Goal: Navigation & Orientation: Find specific page/section

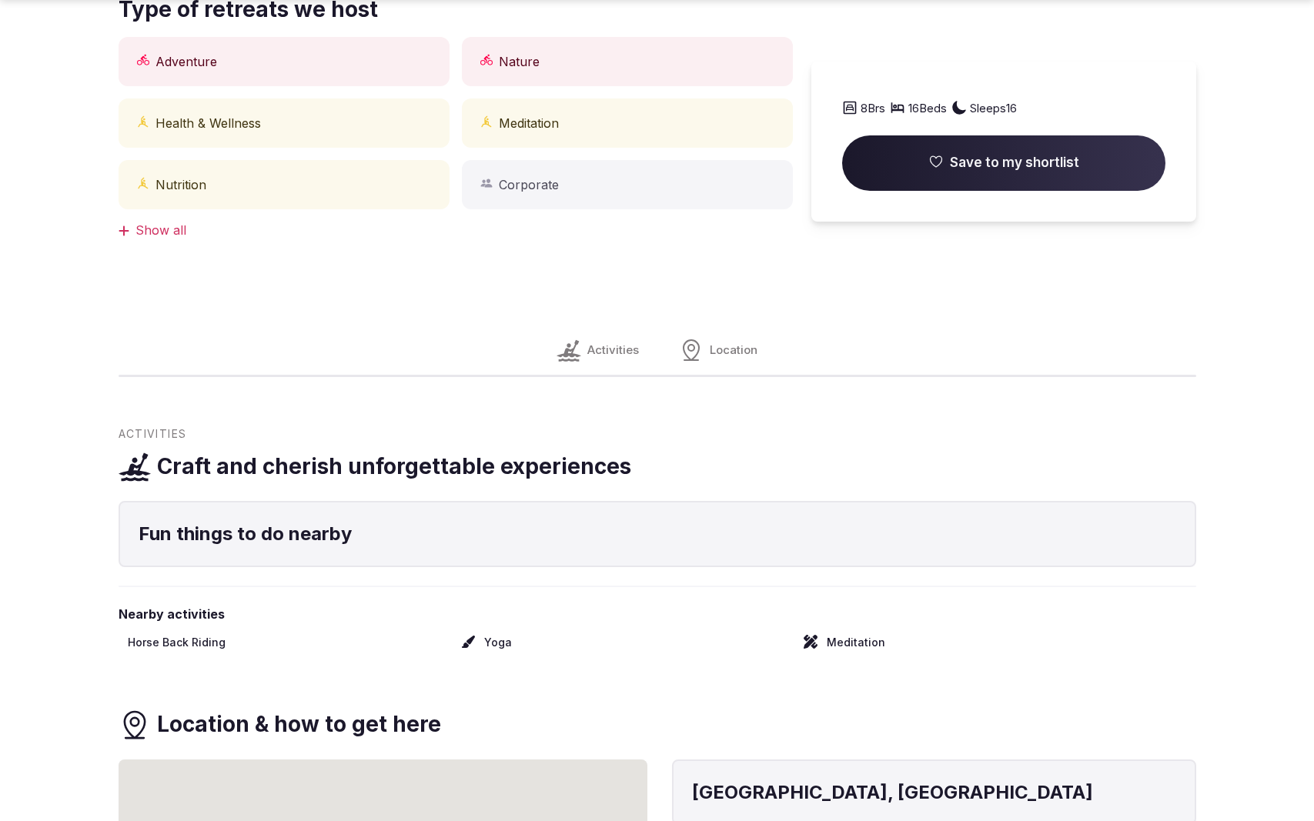
scroll to position [1532, 0]
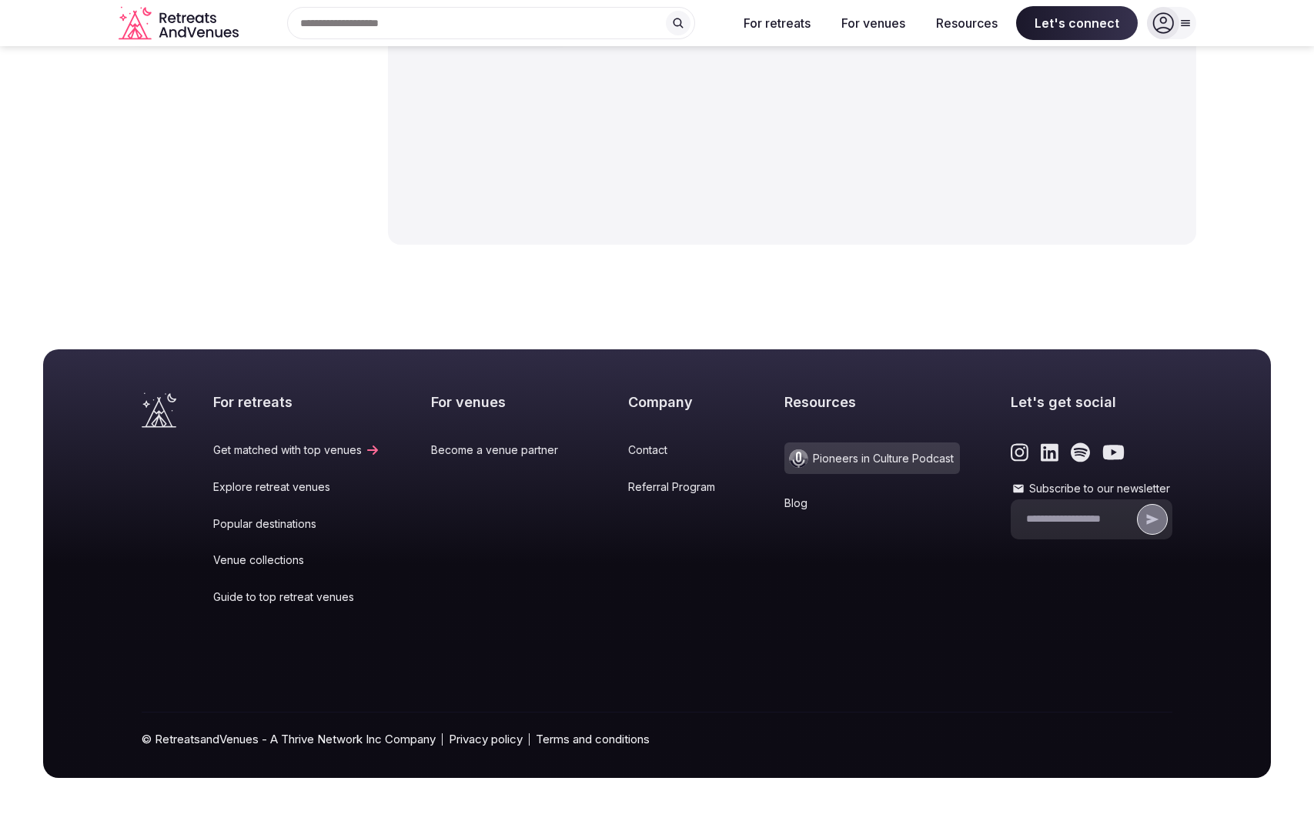
scroll to position [2022, 0]
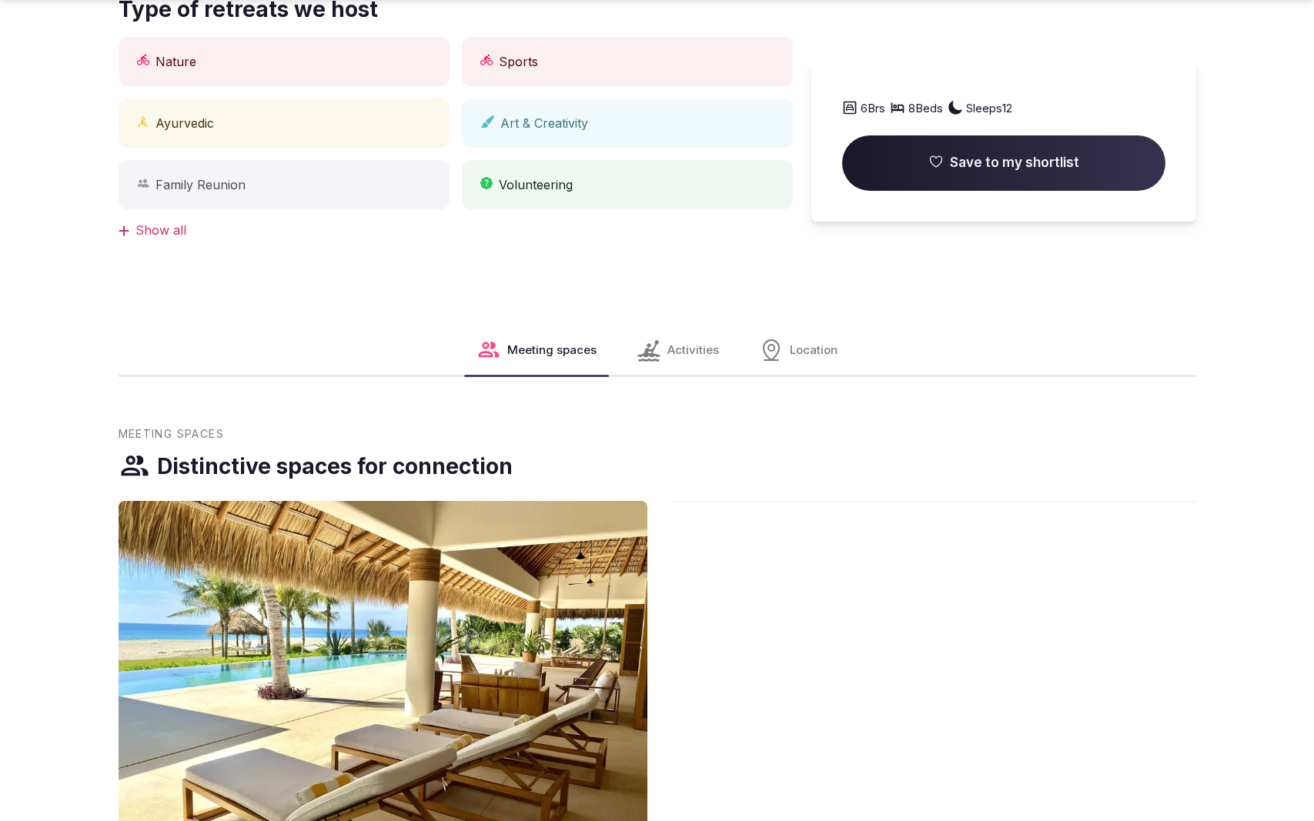
scroll to position [1532, 0]
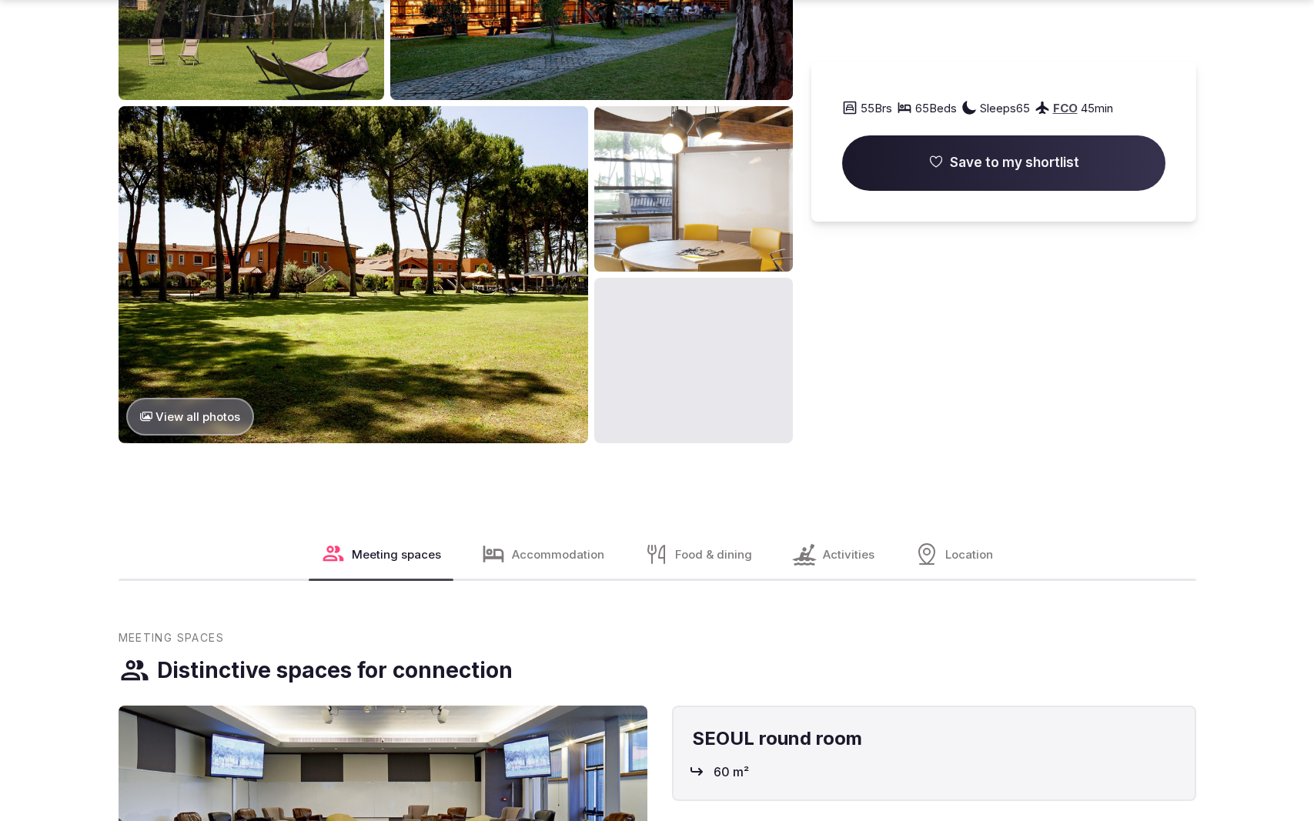
scroll to position [2321, 0]
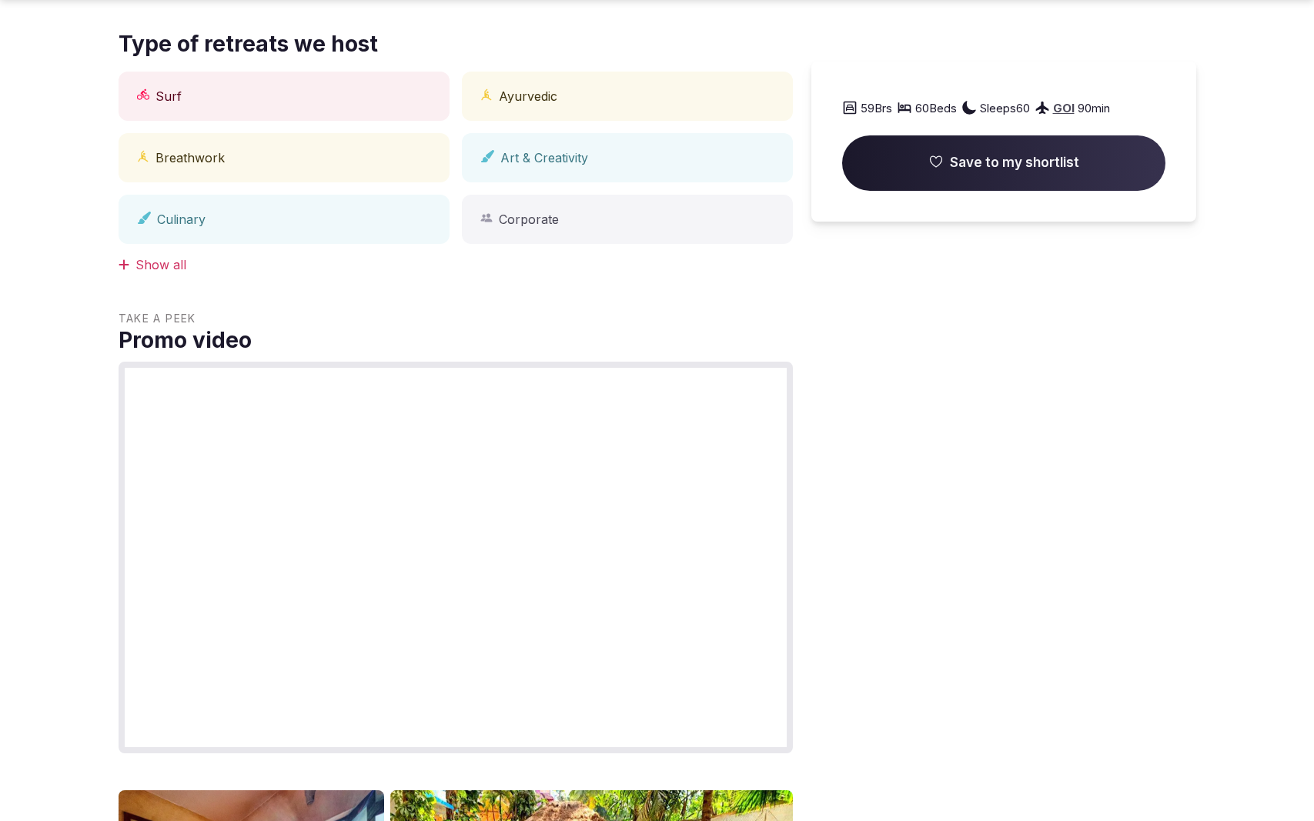
scroll to position [2275, 0]
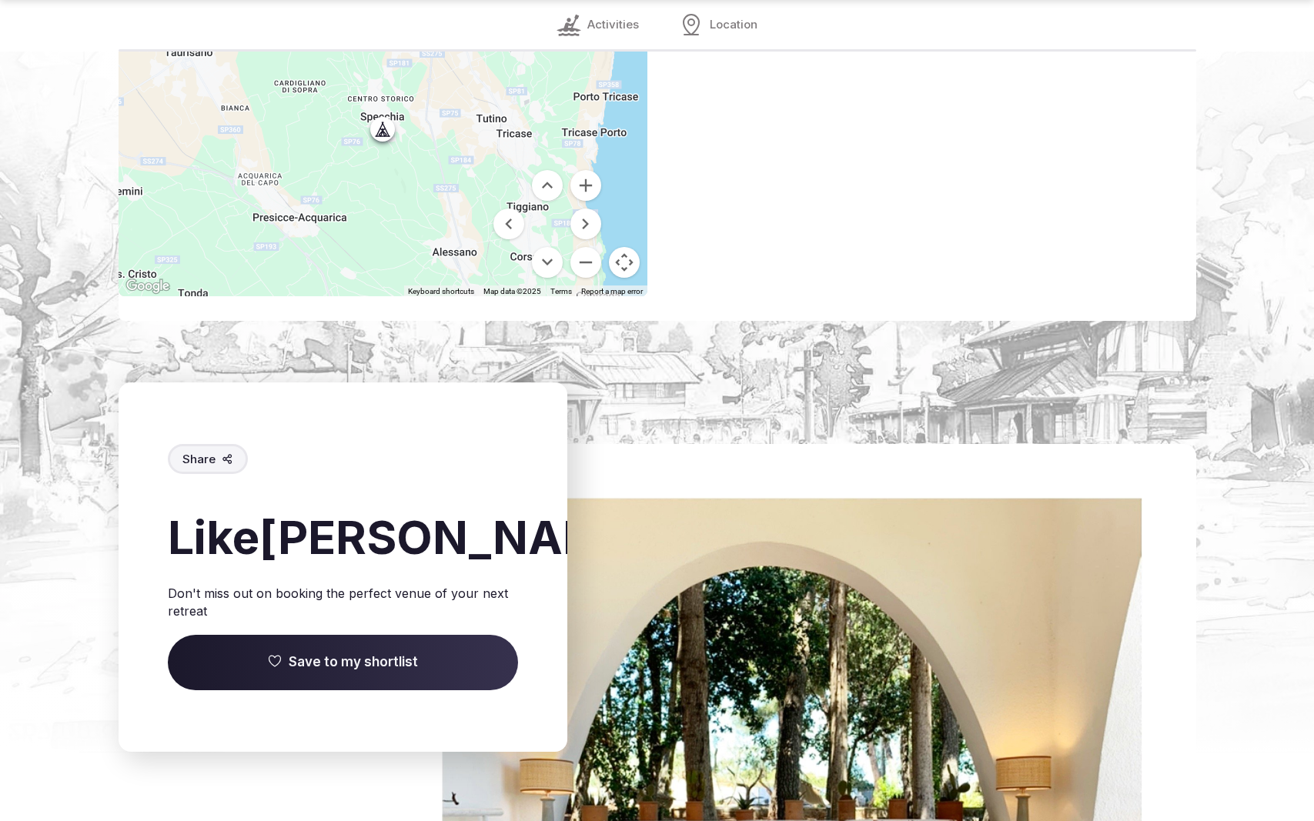
scroll to position [2223, 0]
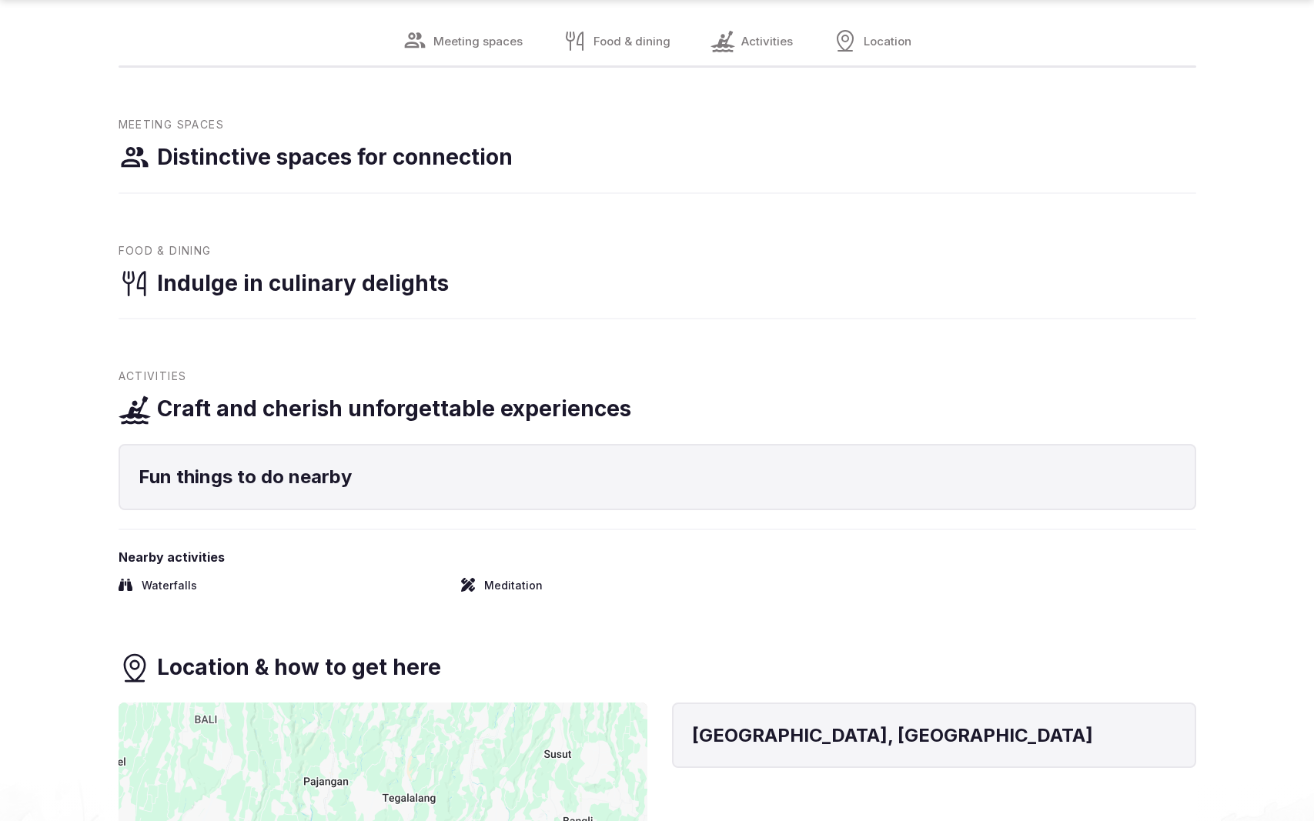
scroll to position [2321, 0]
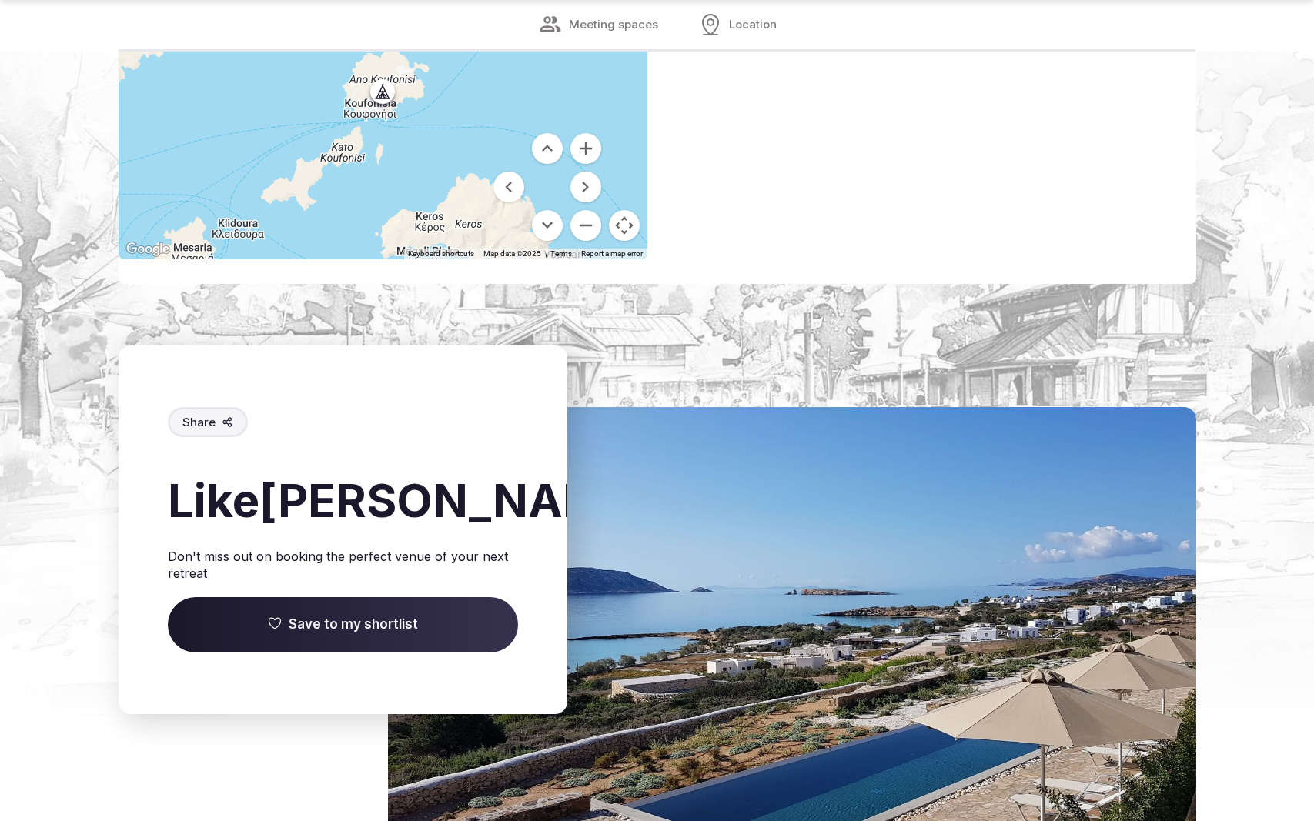
scroll to position [2166, 0]
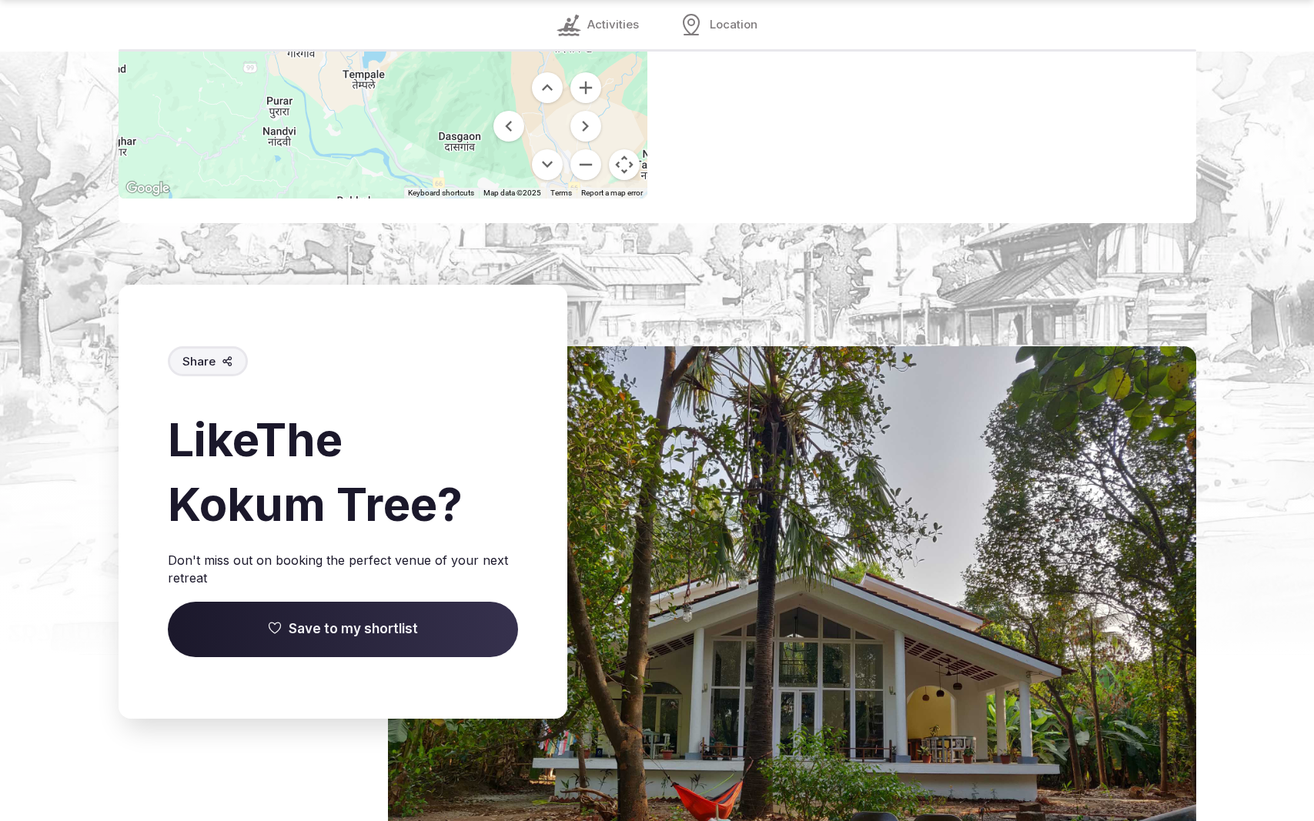
scroll to position [2240, 0]
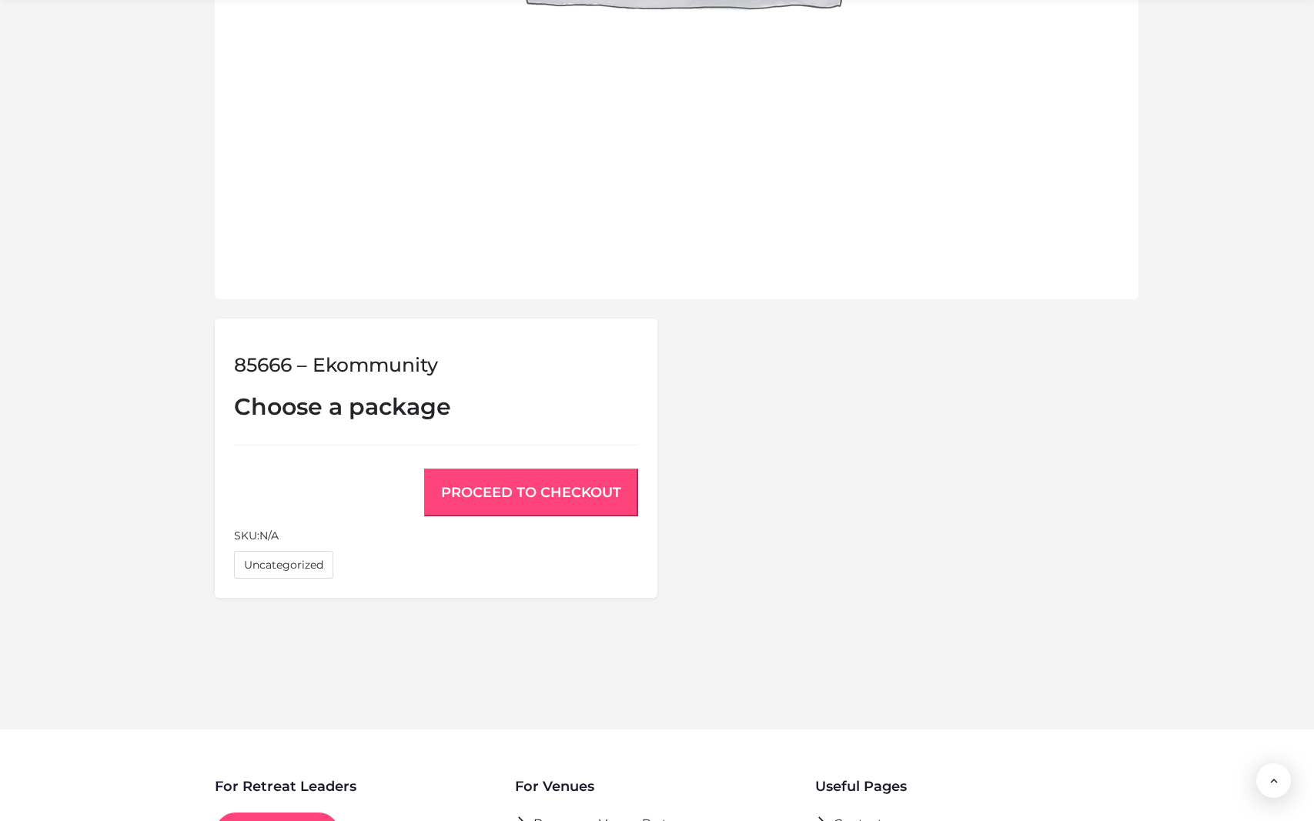
scroll to position [1047, 0]
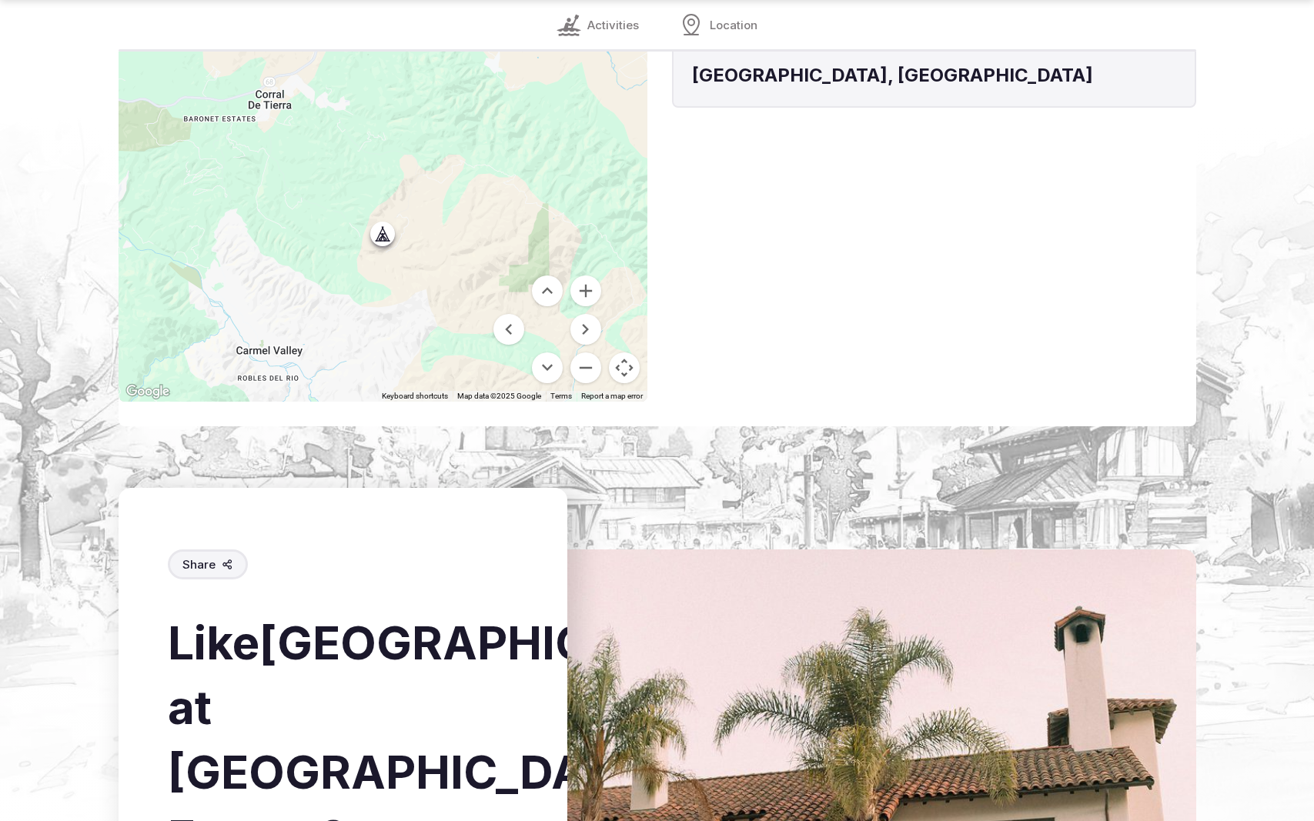
scroll to position [2269, 0]
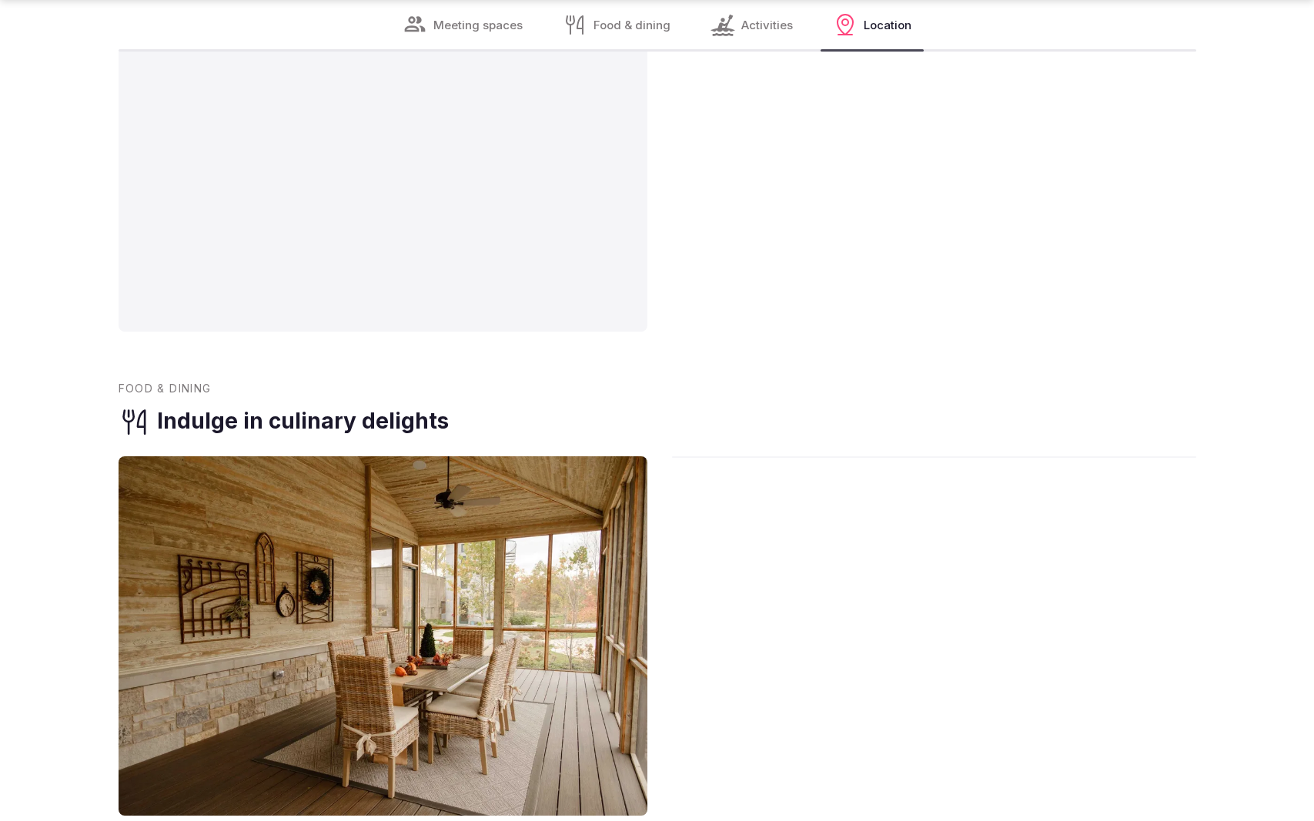
scroll to position [3058, 0]
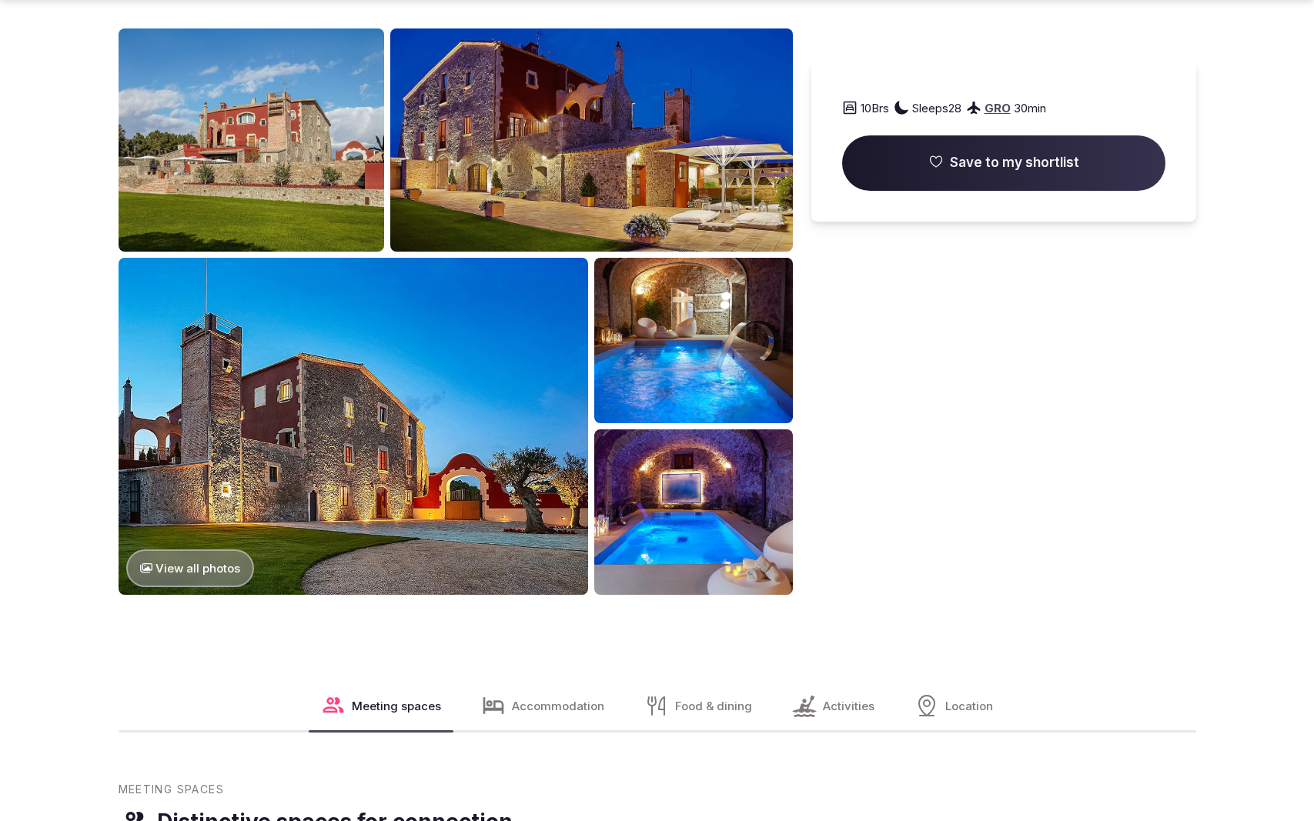
scroll to position [2311, 0]
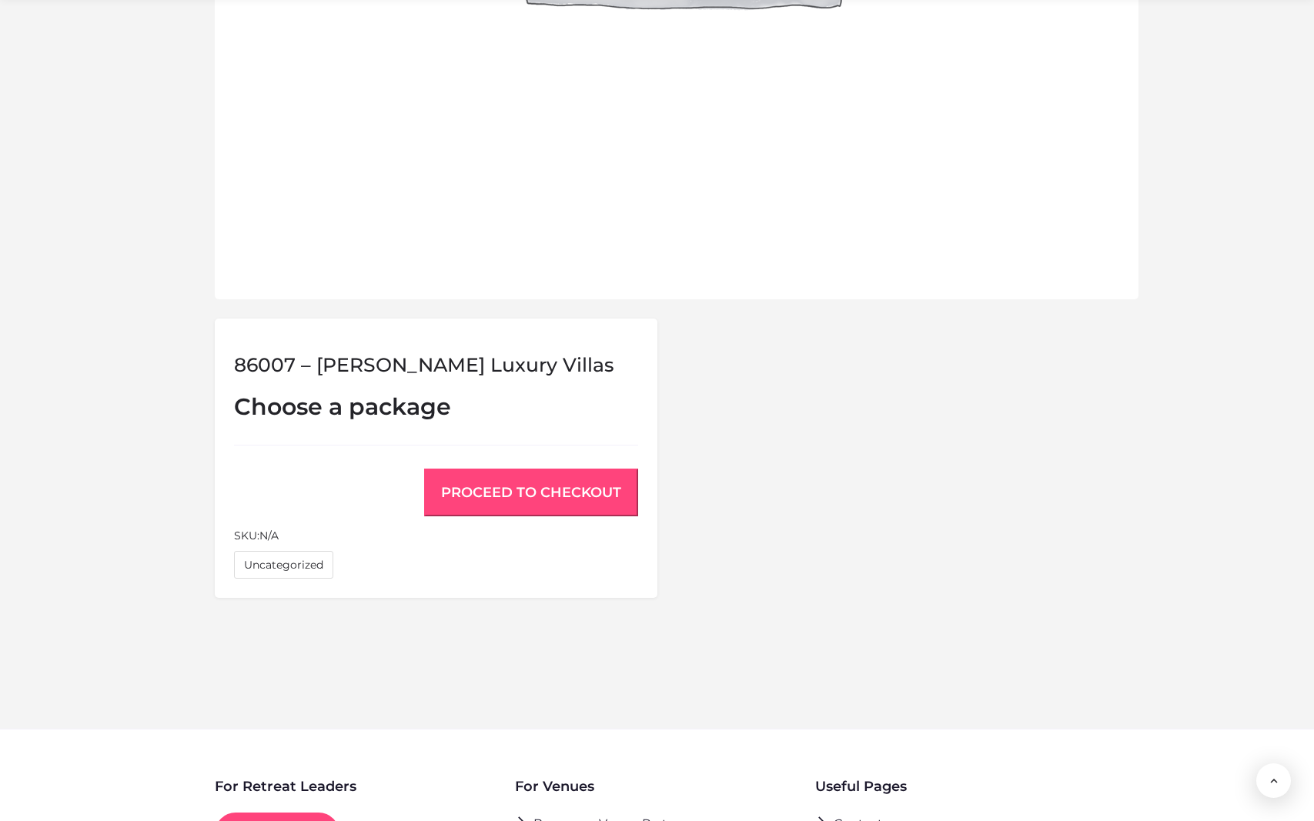
scroll to position [1047, 0]
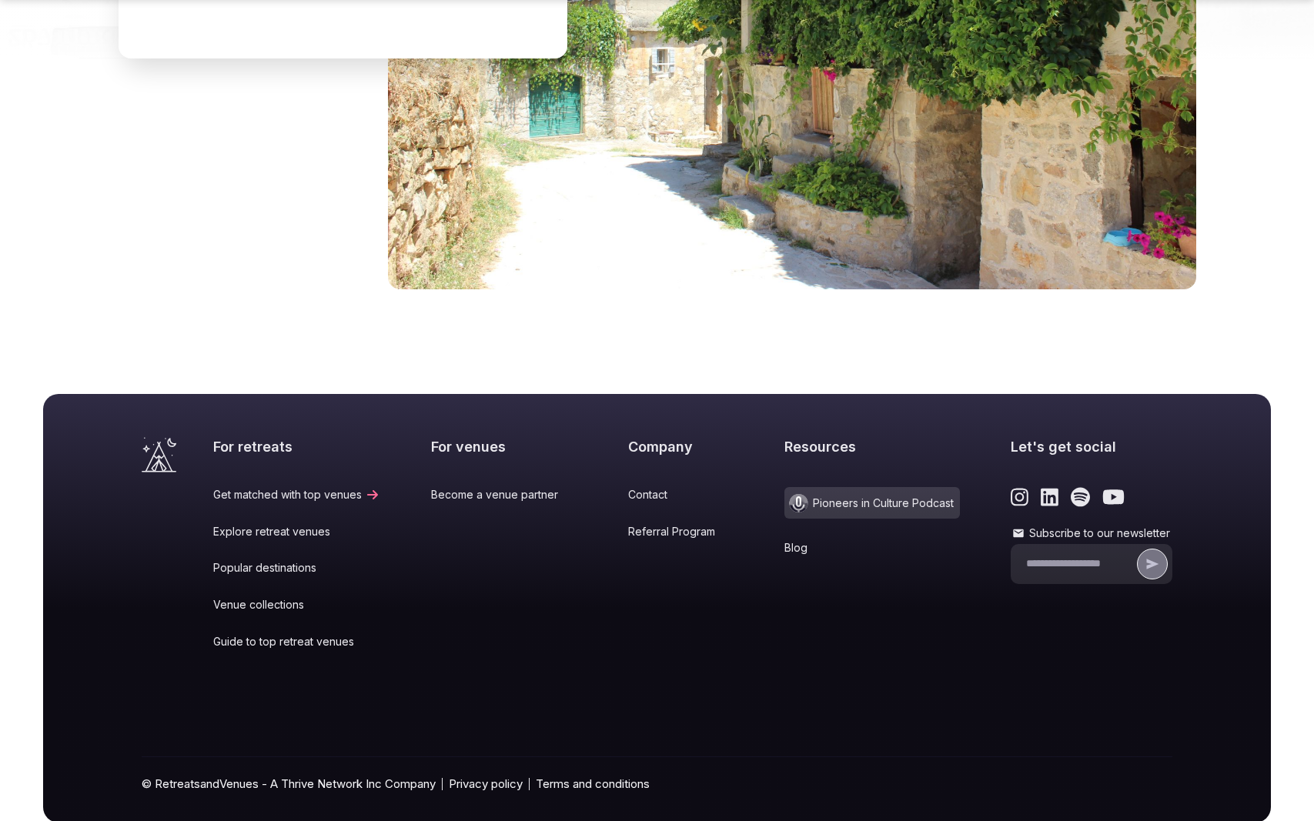
scroll to position [2314, 0]
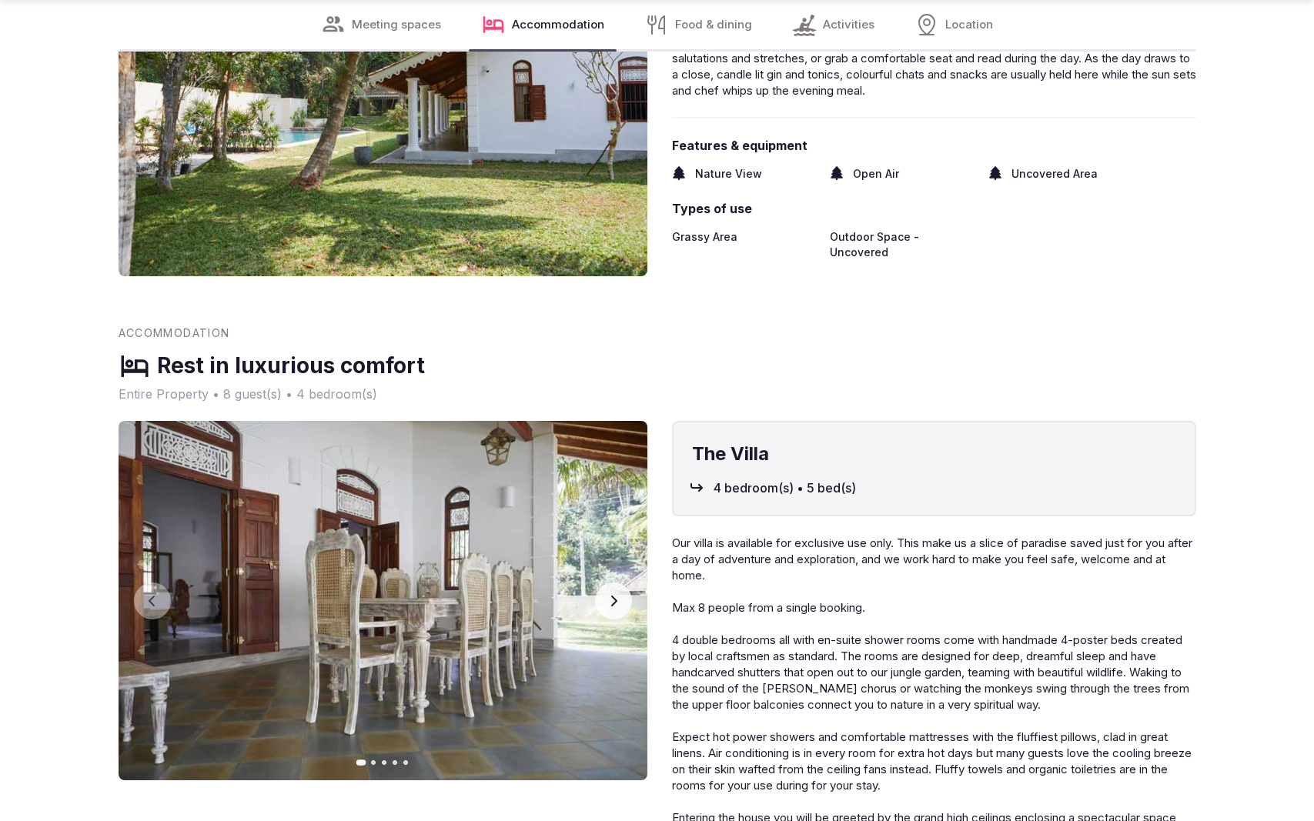
scroll to position [3058, 0]
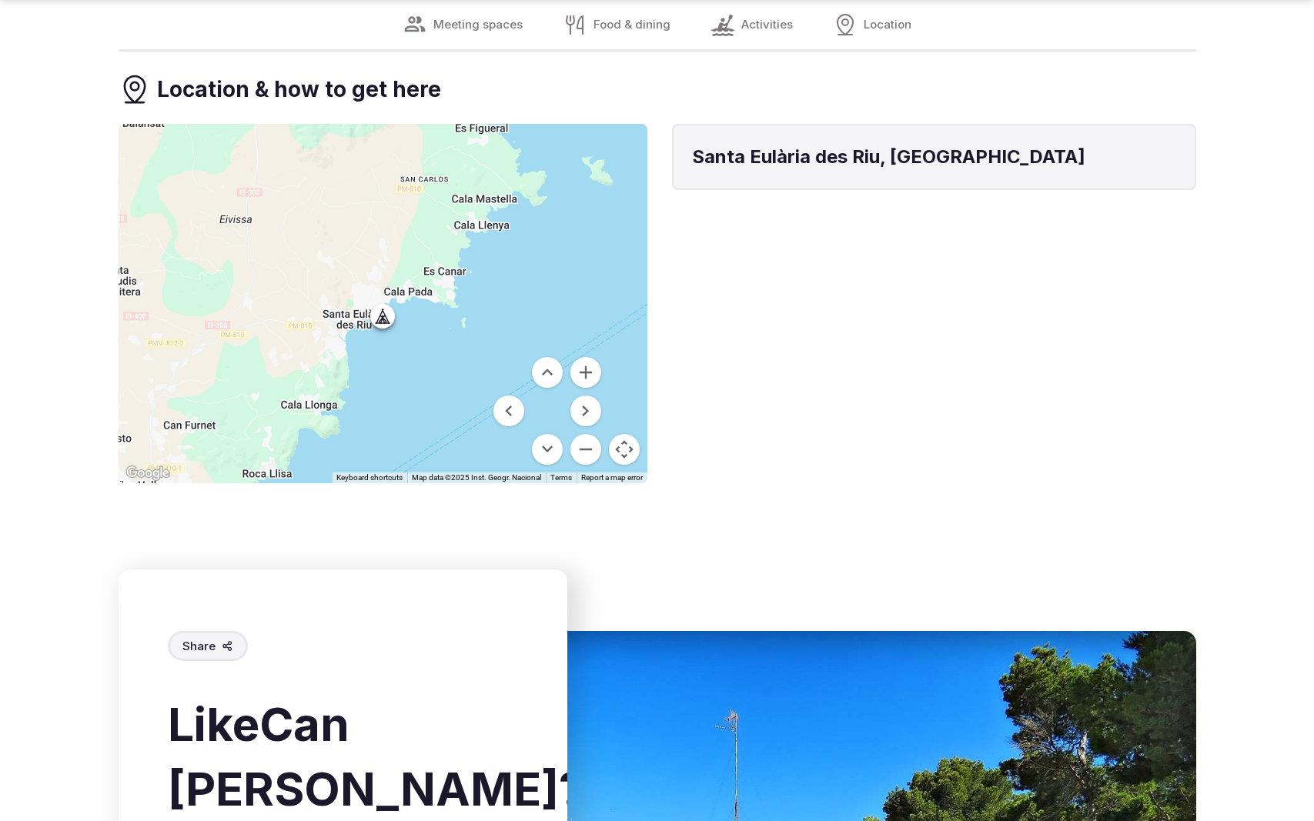
scroll to position [2269, 0]
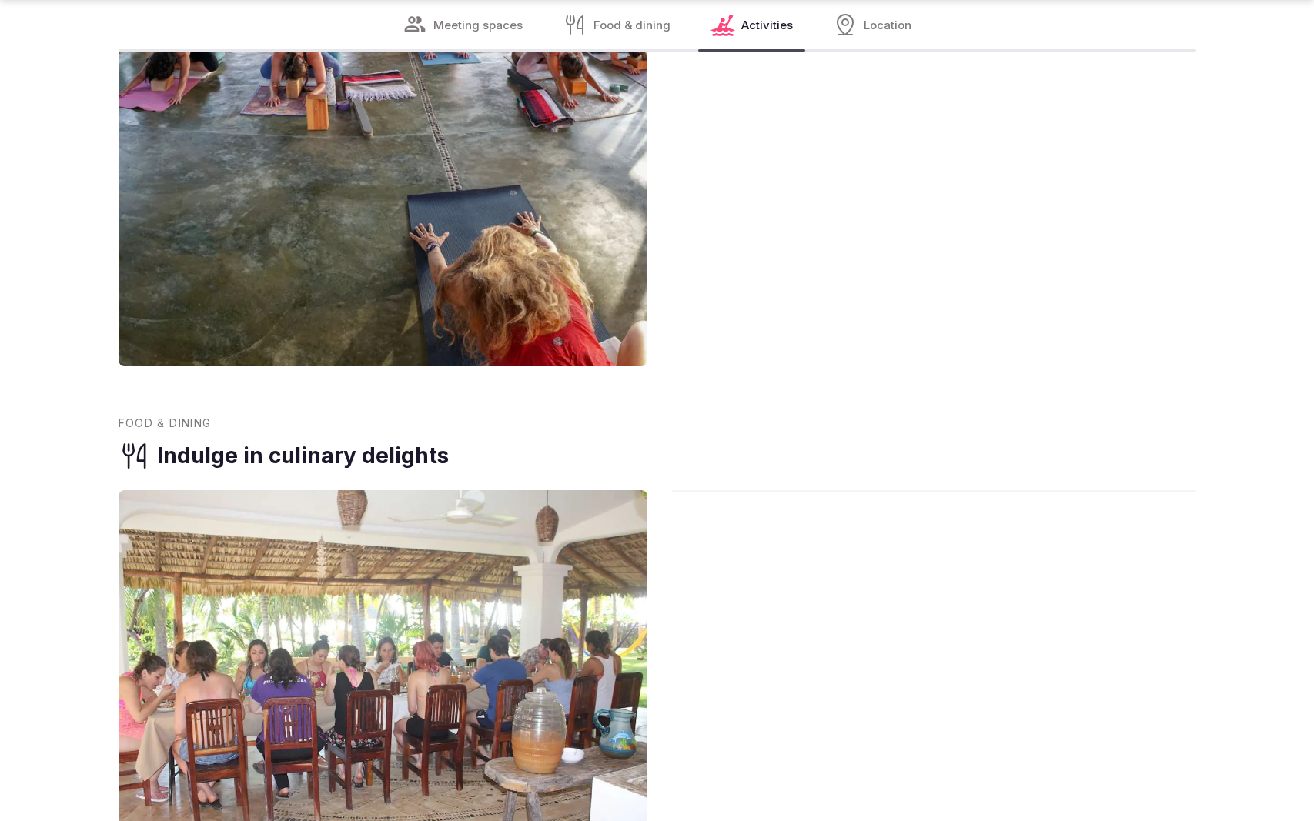
scroll to position [3058, 0]
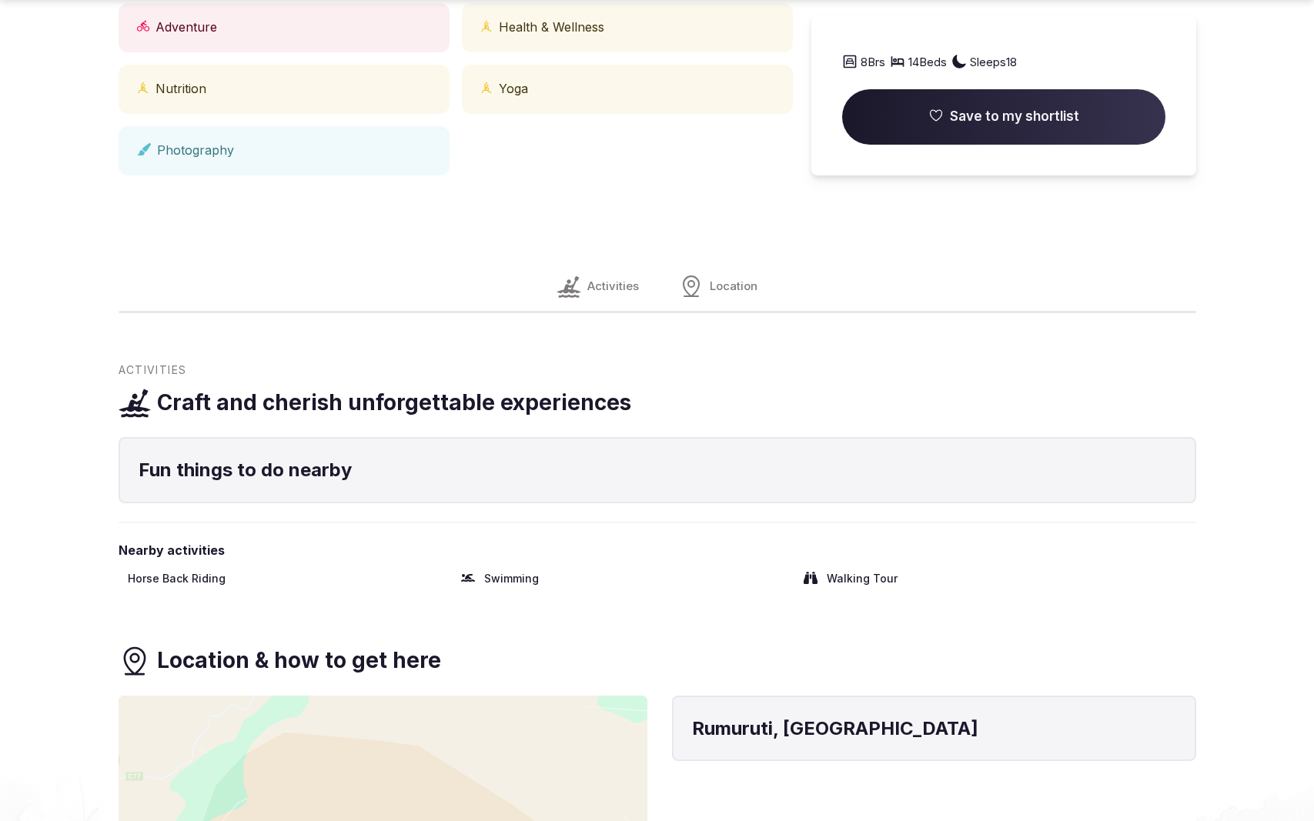
scroll to position [1486, 0]
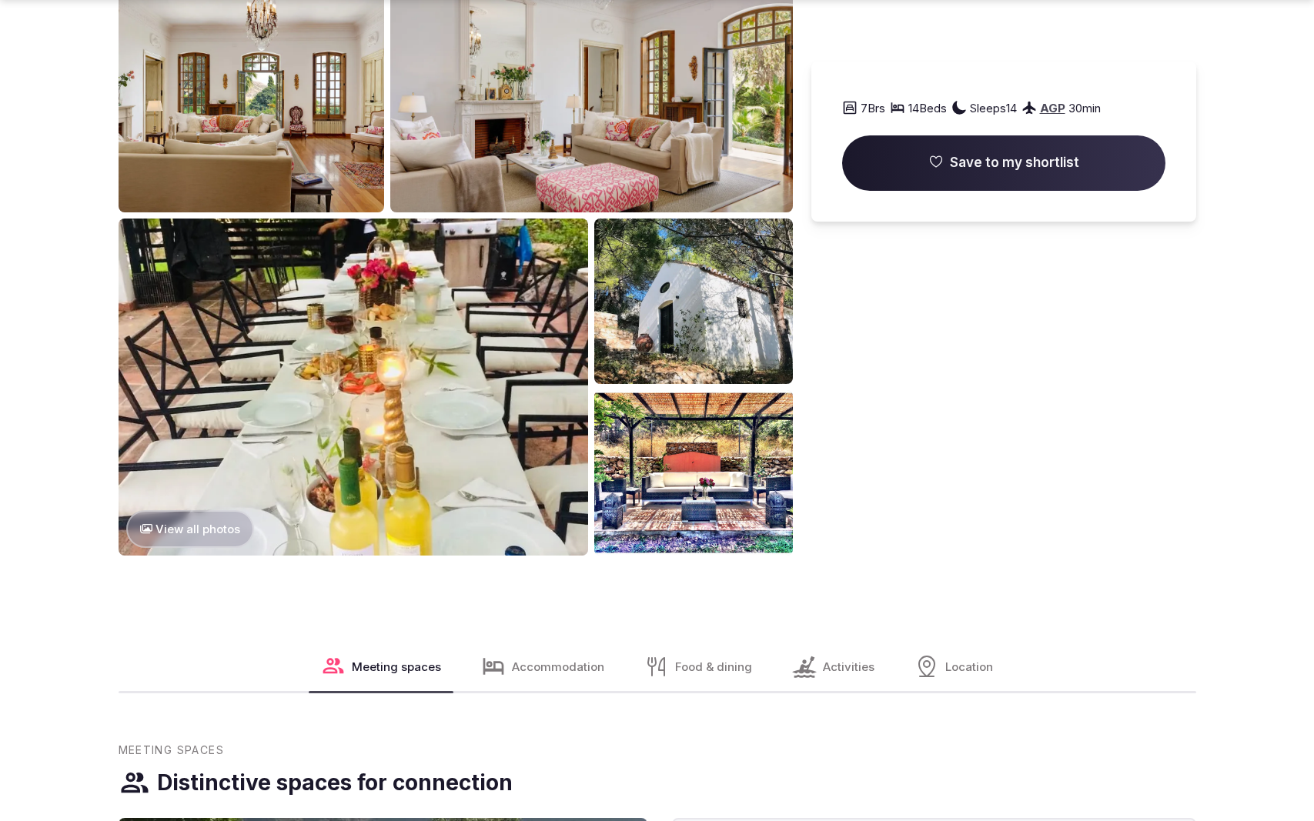
scroll to position [3058, 0]
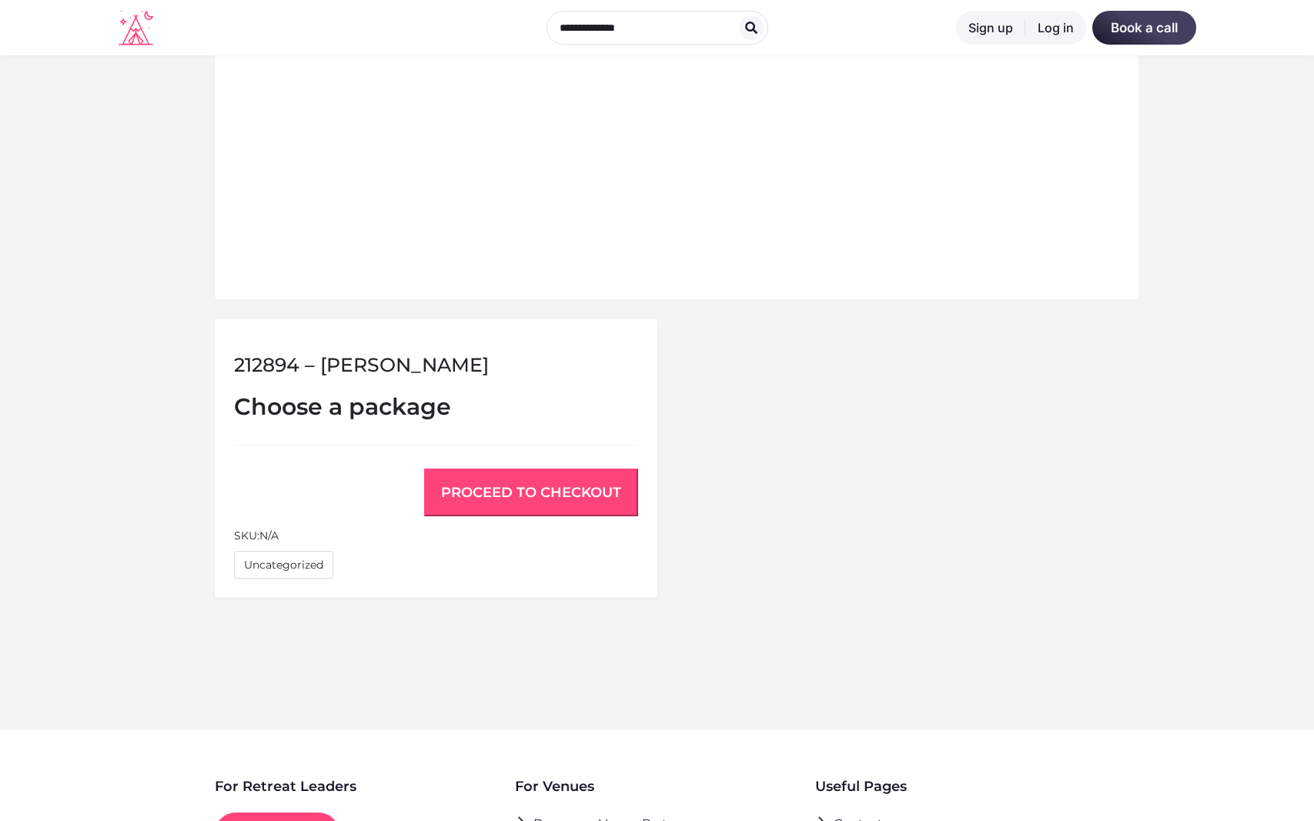
scroll to position [1047, 0]
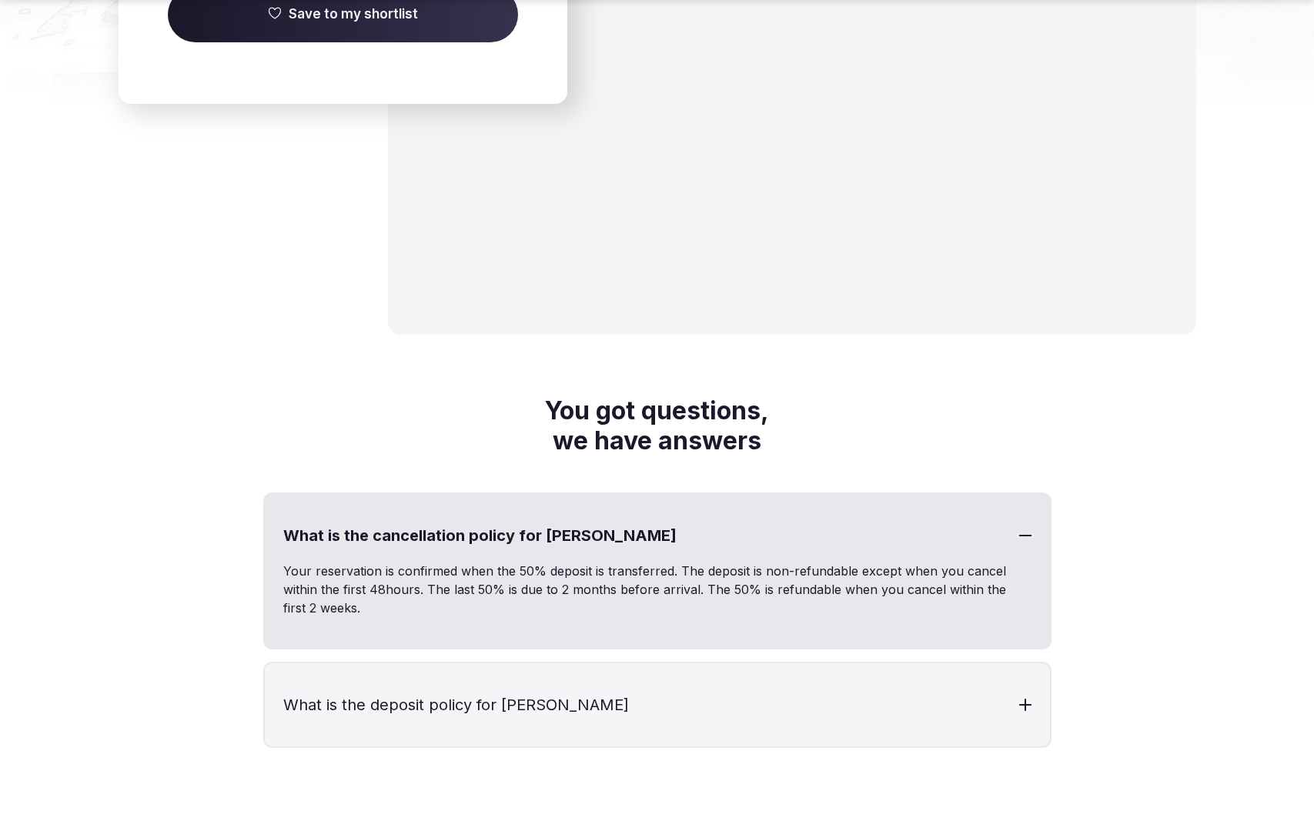
scroll to position [2755, 0]
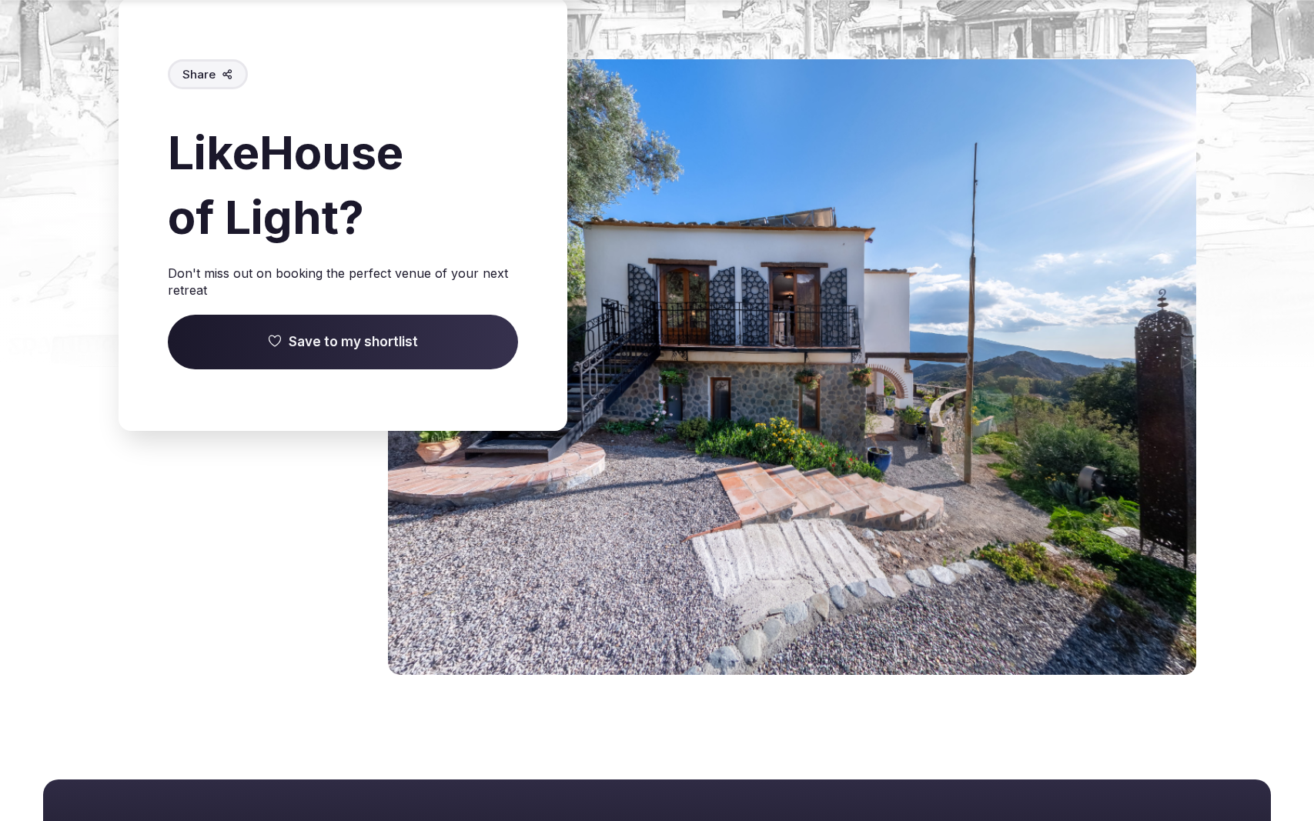
scroll to position [1952, 0]
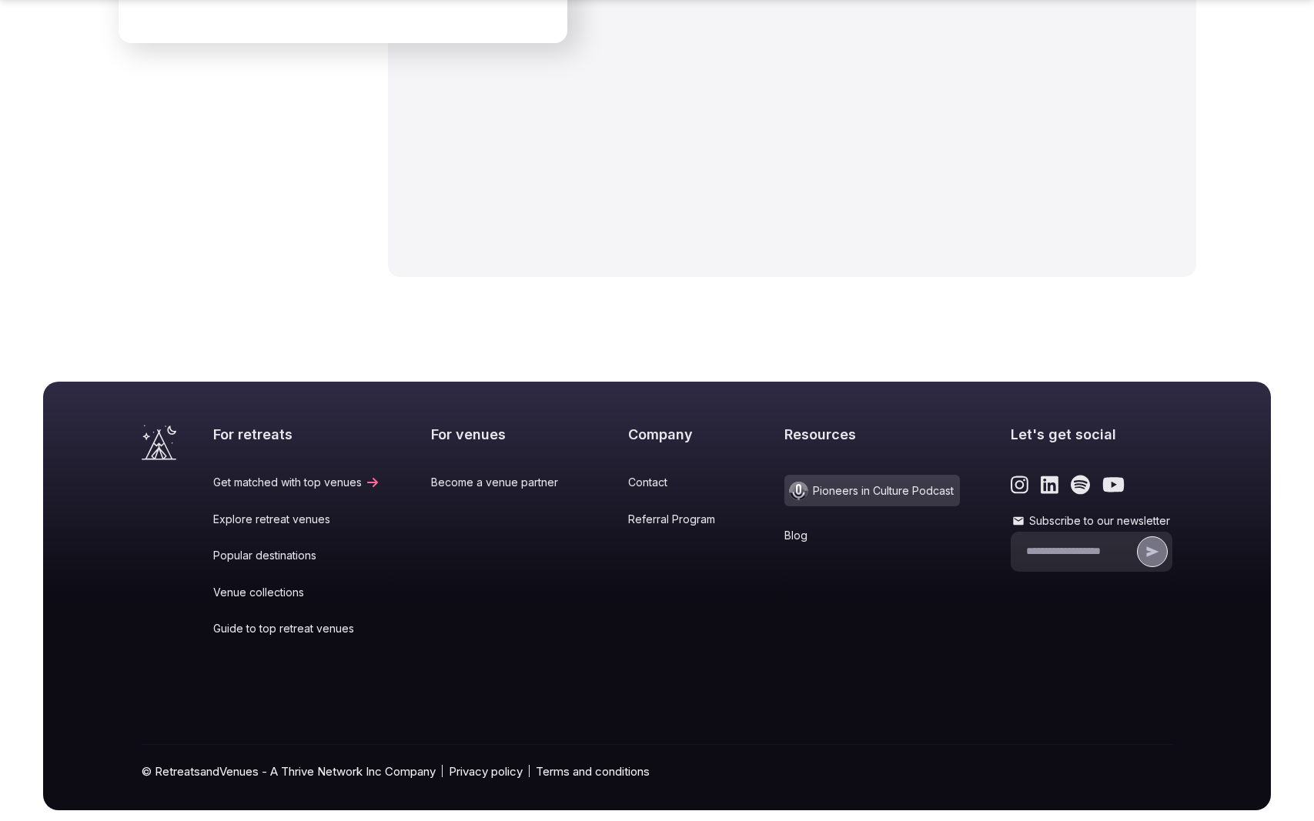
scroll to position [2302, 0]
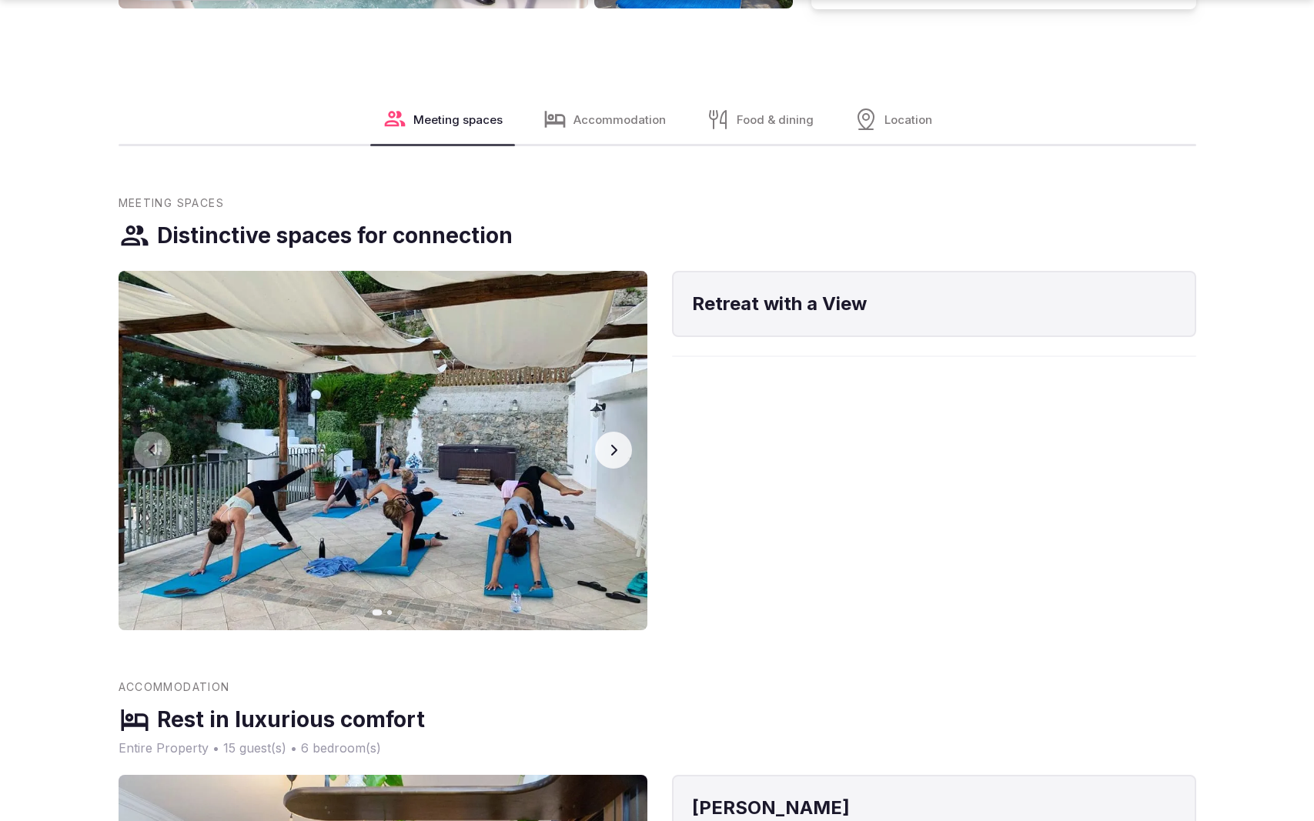
scroll to position [2275, 0]
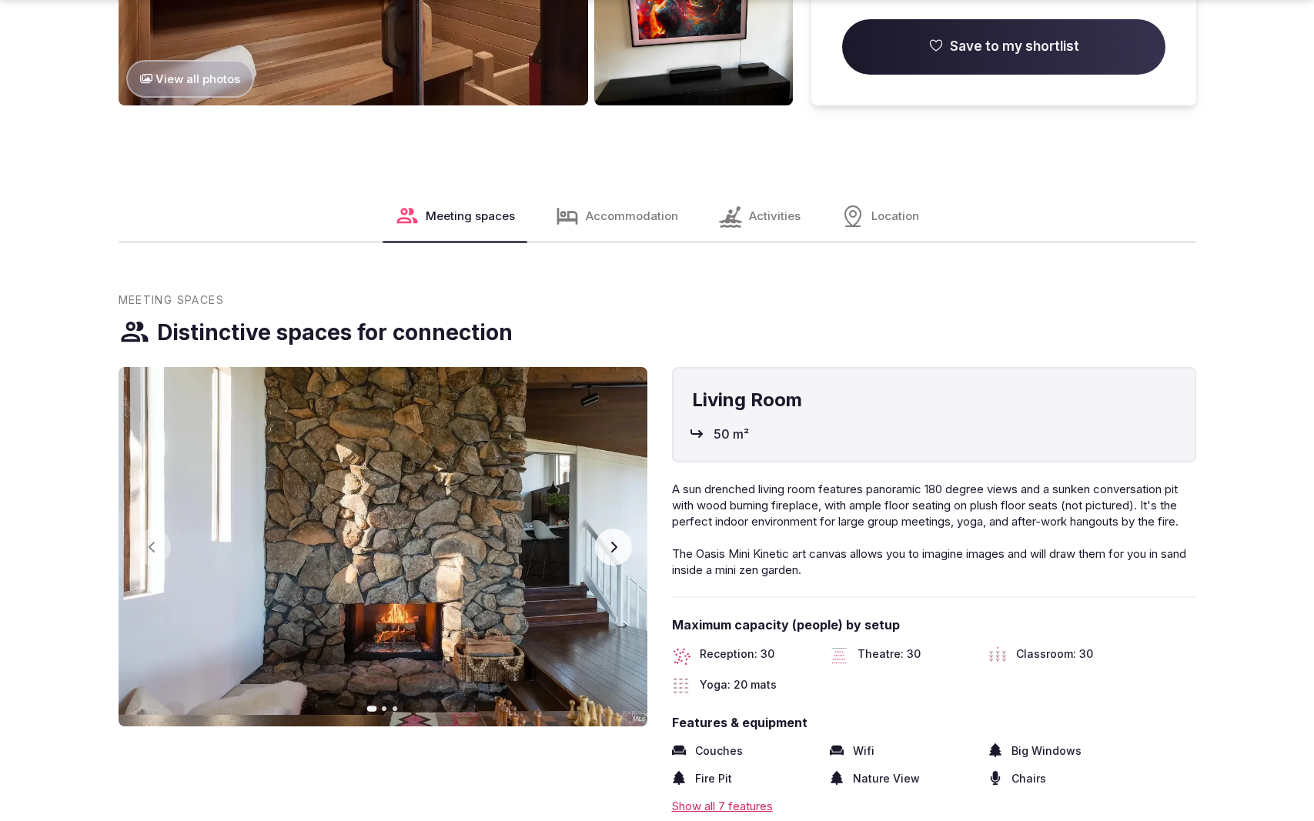
scroll to position [2321, 0]
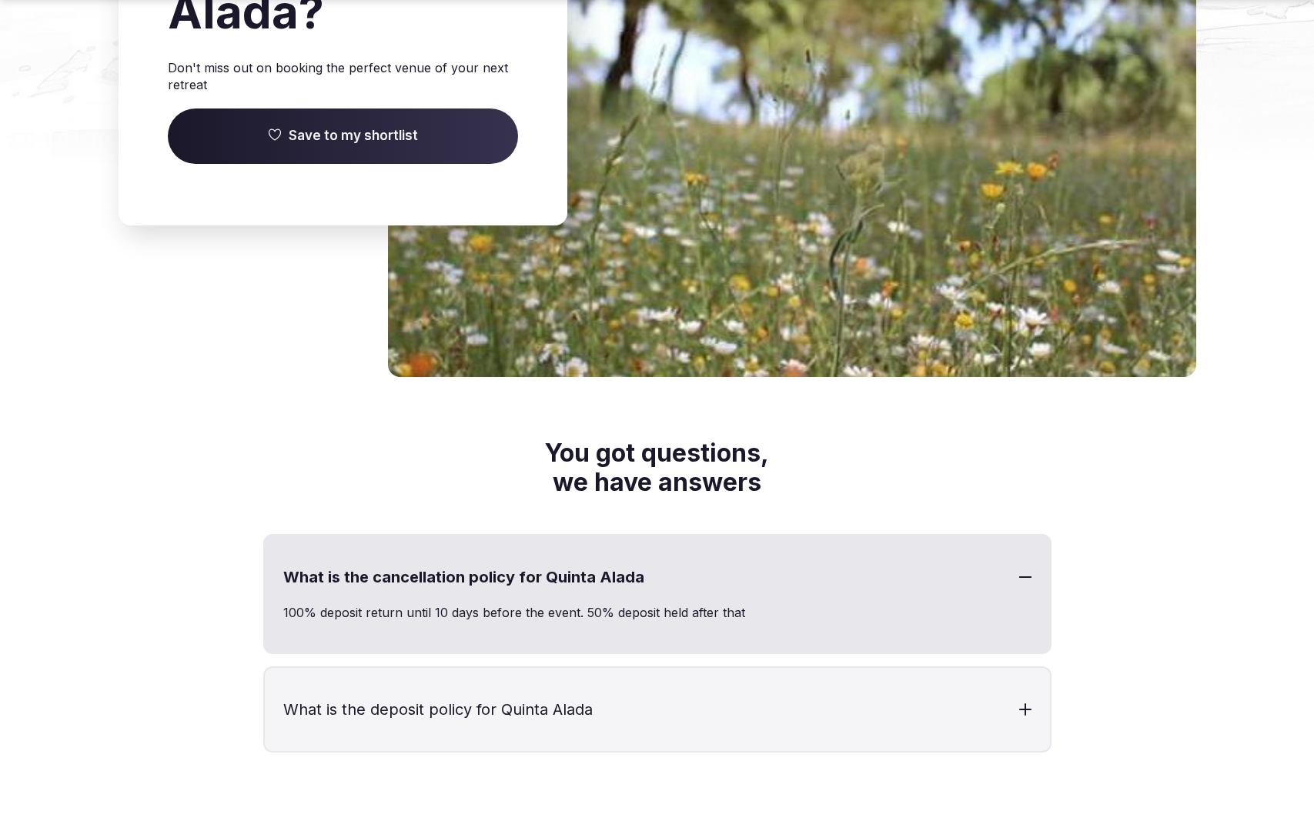
scroll to position [2778, 0]
